Goal: Find specific page/section: Find specific page/section

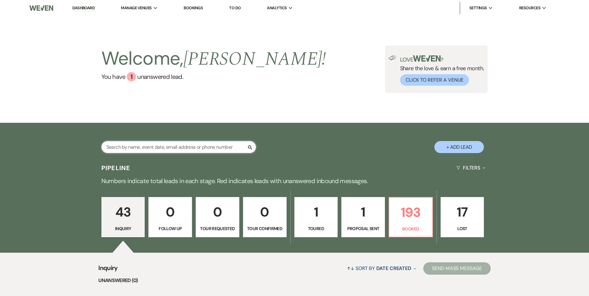
click at [174, 148] on input "text" at bounding box center [178, 147] width 155 height 12
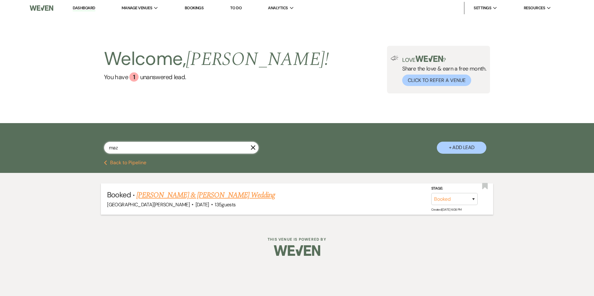
type input "maz"
click at [185, 198] on link "[PERSON_NAME] & [PERSON_NAME] Wedding" at bounding box center [205, 195] width 139 height 11
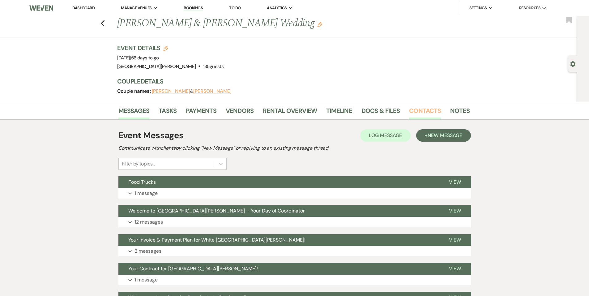
click at [417, 110] on link "Contacts" at bounding box center [425, 113] width 32 height 14
